Goal: Information Seeking & Learning: Learn about a topic

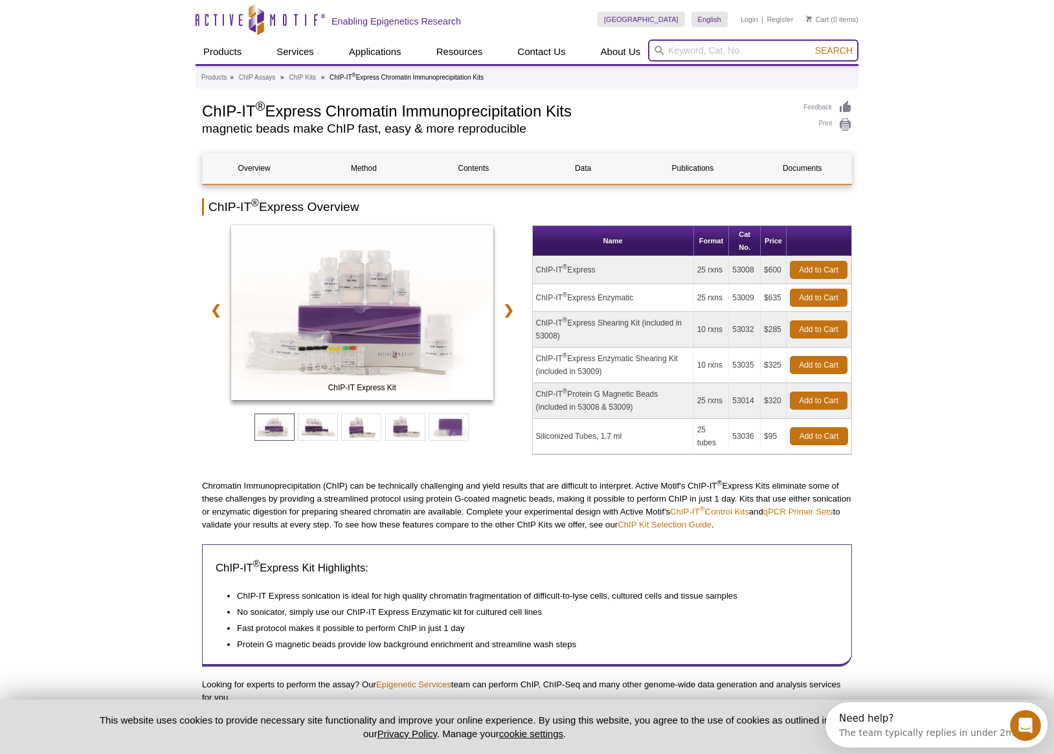
click at [711, 57] on input "search" at bounding box center [753, 50] width 210 height 22
type input "4"
type input "53046"
click at [811, 45] on button "Search" at bounding box center [833, 51] width 45 height 12
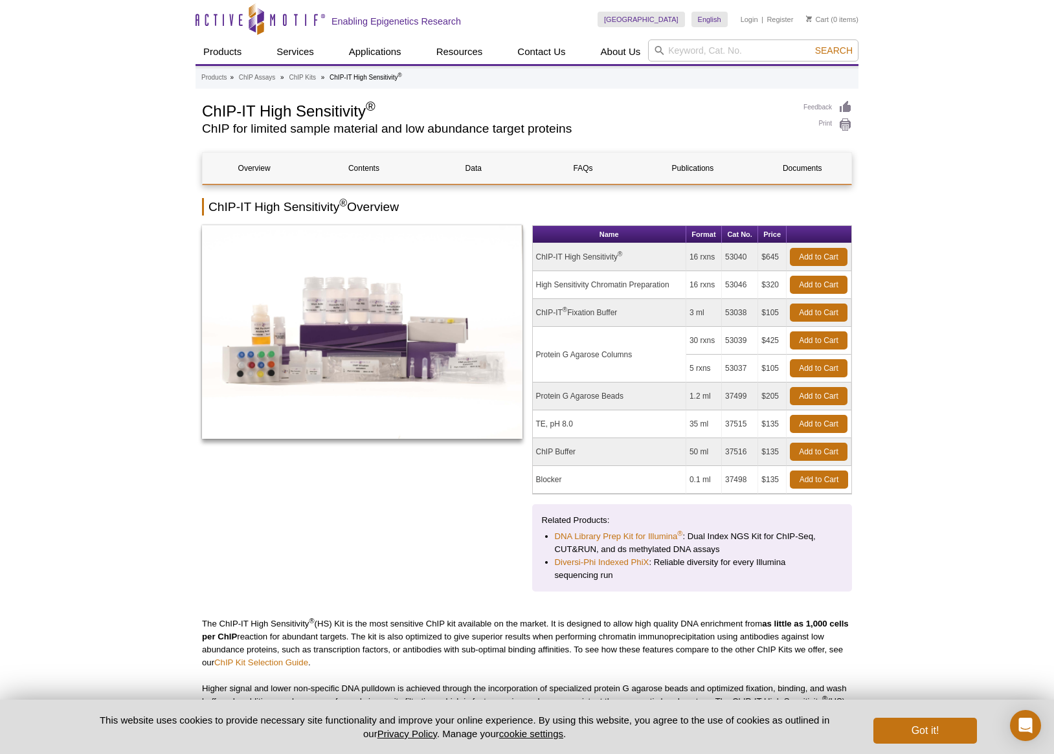
click at [559, 455] on td "ChIP Buffer" at bounding box center [609, 452] width 153 height 28
click at [651, 285] on td "High Sensitivity Chromatin Preparation" at bounding box center [609, 285] width 153 height 28
click at [633, 287] on td "High Sensitivity Chromatin Preparation" at bounding box center [609, 285] width 153 height 28
